Goal: Register for event/course

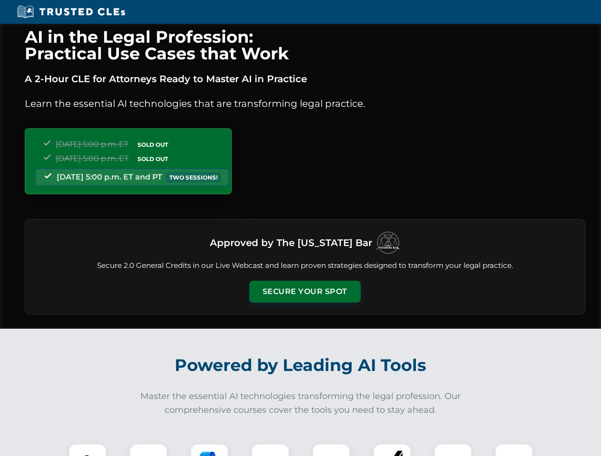
click at [304, 292] on button "Secure Your Spot" at bounding box center [304, 292] width 111 height 22
click at [87, 450] on img at bounding box center [88, 463] width 28 height 28
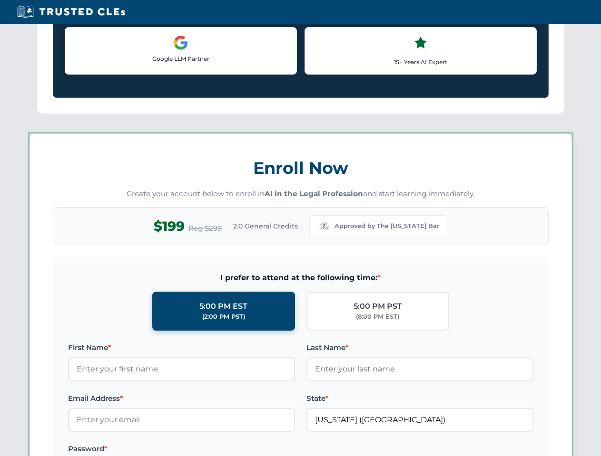
click at [209, 450] on label "Password *" at bounding box center [181, 449] width 227 height 11
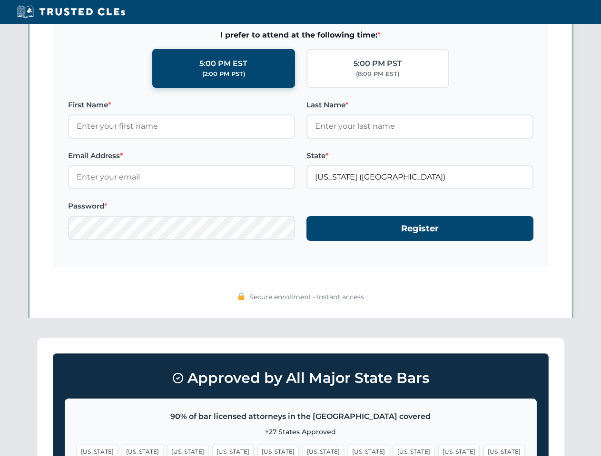
click at [438, 450] on span "[US_STATE]" at bounding box center [458, 452] width 41 height 14
